Goal: Navigation & Orientation: Find specific page/section

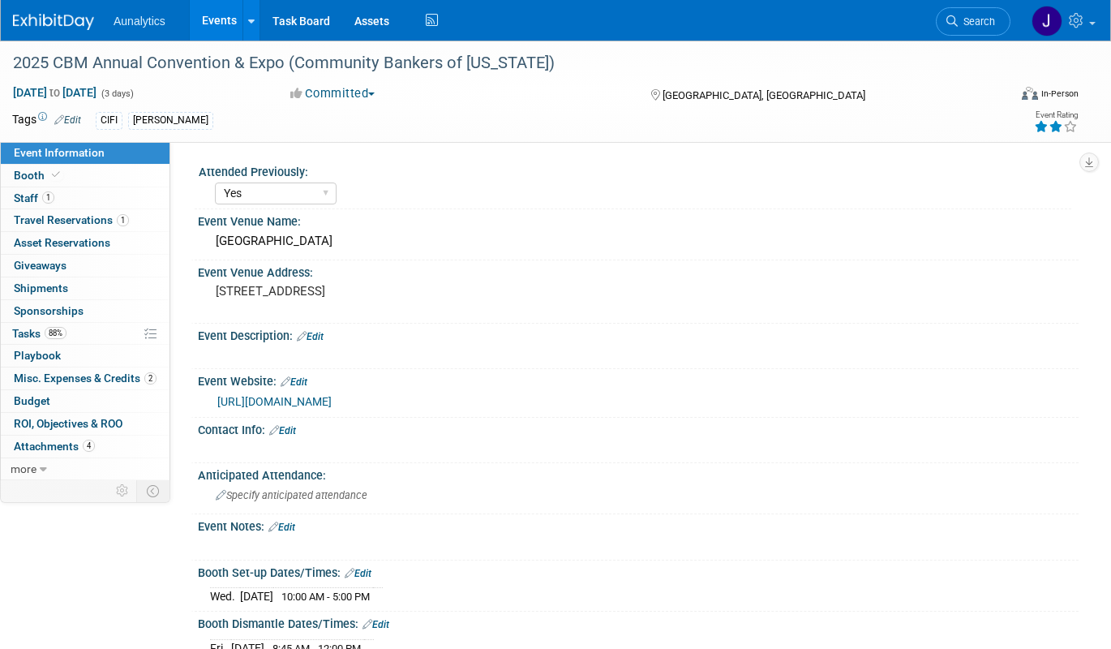
select select "Yes"
click at [221, 35] on link "Events" at bounding box center [219, 20] width 59 height 41
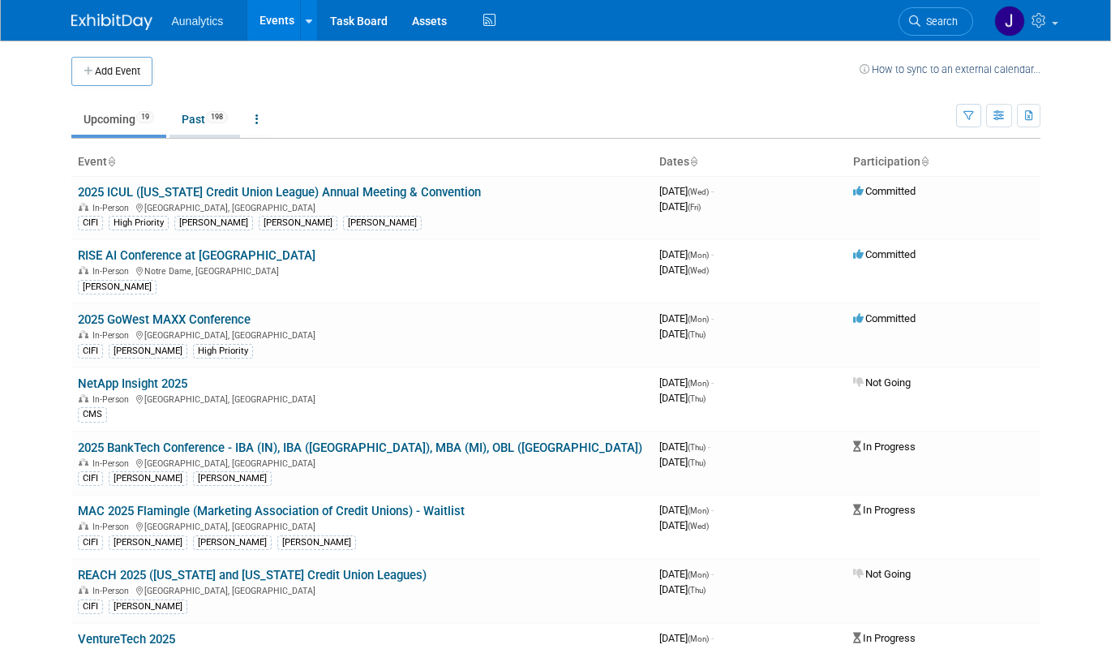
click at [211, 112] on link "Past 198" at bounding box center [205, 119] width 71 height 31
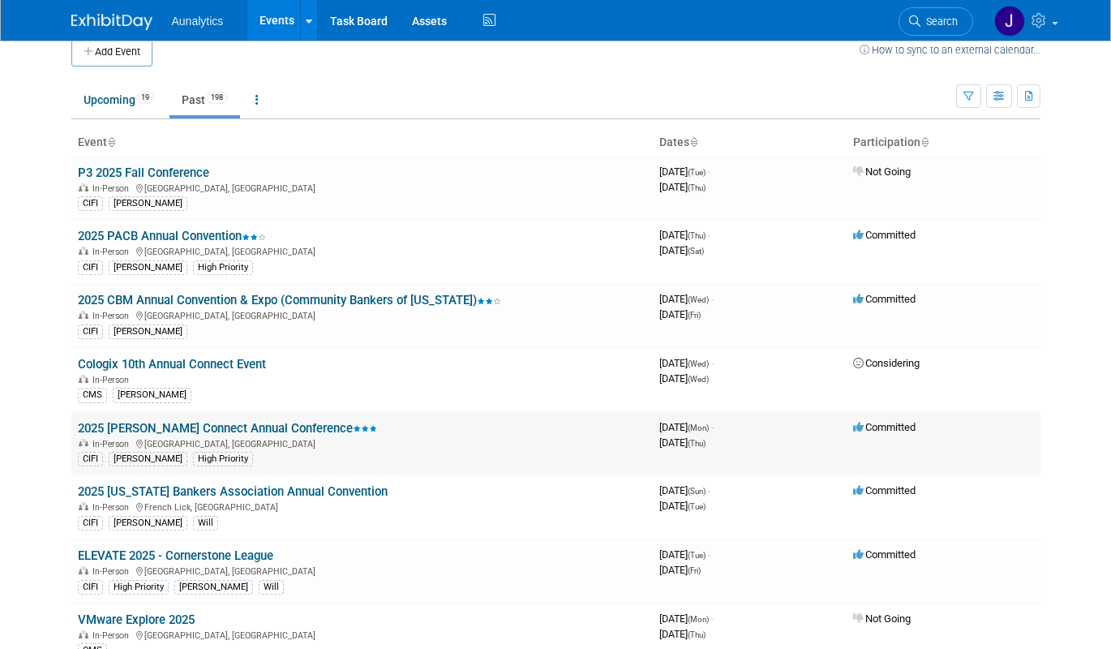
scroll to position [34, 0]
